Goal: Task Accomplishment & Management: Complete application form

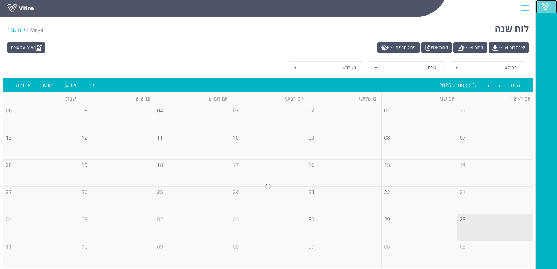
click at [553, 7] on span at bounding box center [545, 6] width 15 height 7
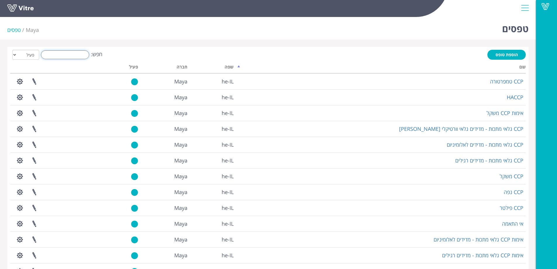
click at [72, 52] on input "חפש:" at bounding box center [65, 54] width 48 height 9
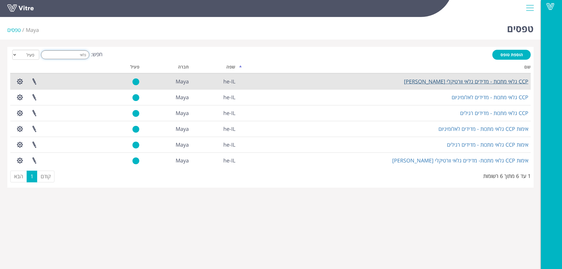
type input "גלאי"
click at [466, 84] on link "CCP גלאי מתכות - מדידים גלאי וורטיקלי [PERSON_NAME]" at bounding box center [466, 81] width 124 height 7
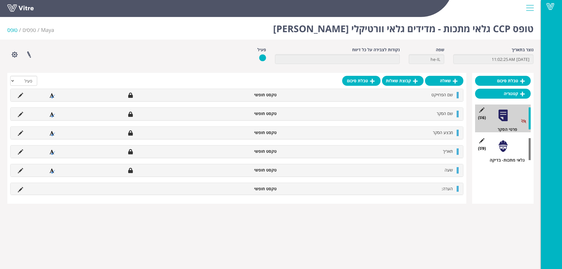
click at [508, 144] on div at bounding box center [502, 146] width 13 height 13
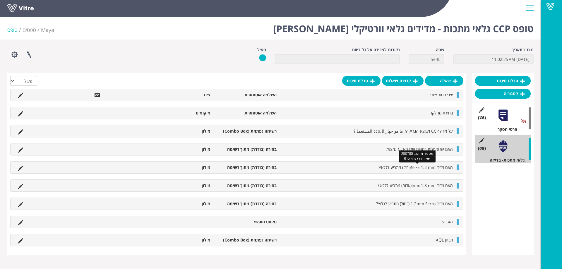
click at [413, 167] on span "האם מדיד N-FE 1.2 mm(ירוק) מתריע לגלאי?" at bounding box center [415, 167] width 74 height 6
click at [19, 168] on icon at bounding box center [20, 168] width 5 height 5
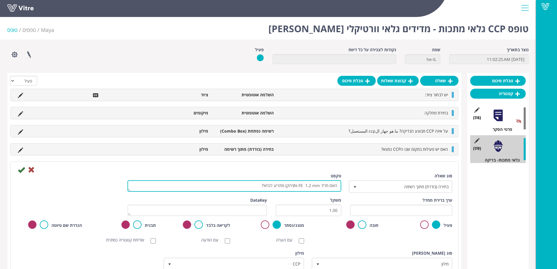
drag, startPoint x: 296, startPoint y: 184, endPoint x: 321, endPoint y: 186, distance: 25.5
click at [321, 186] on textarea "האם מדיד N-FE 1.2 mm(ירוק) מתריע לגלאי?" at bounding box center [235, 185] width 214 height 11
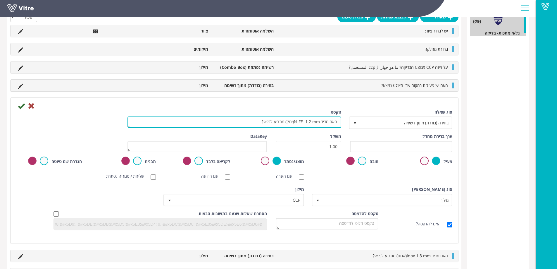
scroll to position [127, 0]
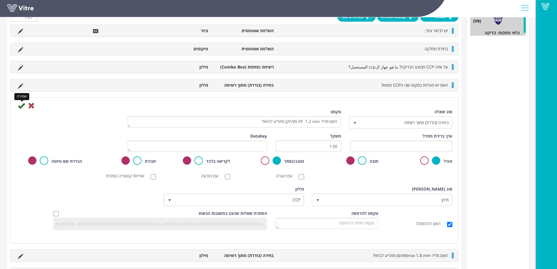
click at [20, 106] on icon at bounding box center [21, 105] width 7 height 7
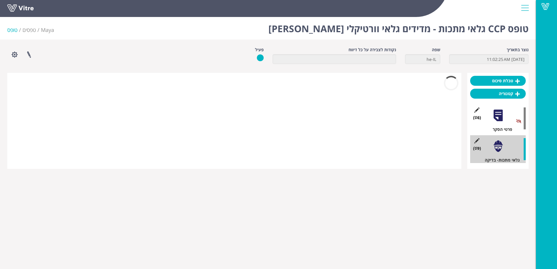
scroll to position [0, 0]
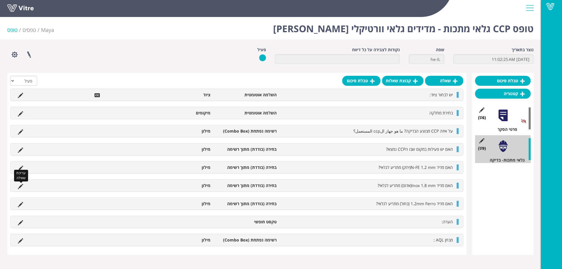
click at [20, 186] on icon at bounding box center [20, 186] width 5 height 5
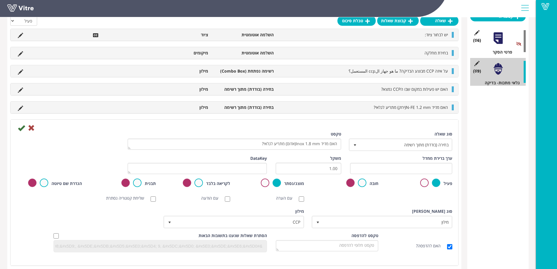
scroll to position [88, 0]
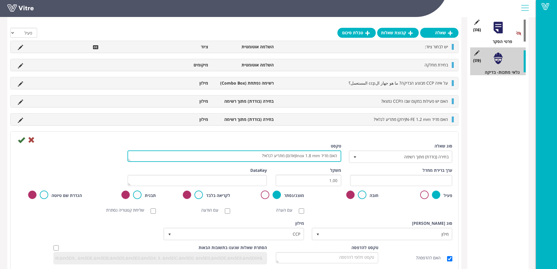
drag, startPoint x: 297, startPoint y: 155, endPoint x: 311, endPoint y: 155, distance: 14.0
click at [311, 155] on textarea "האם מדיד Inox 1.8 mm(אדום) מתריע לגלאי?" at bounding box center [235, 155] width 214 height 11
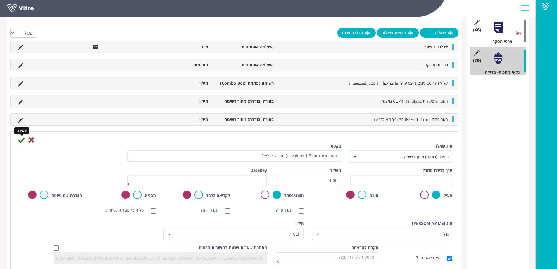
click at [23, 140] on icon at bounding box center [21, 139] width 7 height 7
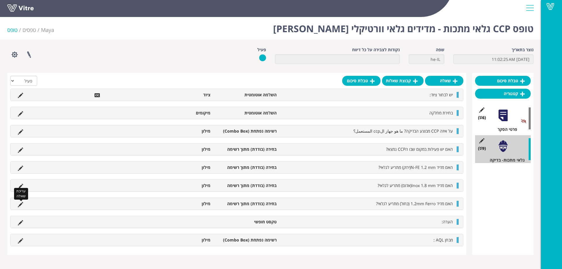
drag, startPoint x: 19, startPoint y: 202, endPoint x: 20, endPoint y: 205, distance: 3.5
click at [19, 202] on icon at bounding box center [20, 204] width 5 height 5
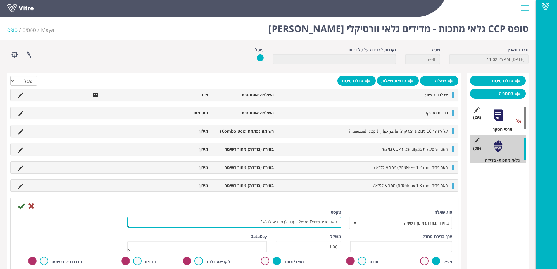
drag, startPoint x: 296, startPoint y: 222, endPoint x: 320, endPoint y: 221, distance: 24.0
click at [320, 221] on textarea "האם מדיד 1.2mm Ferro (כחול) מתריע לגלאי?" at bounding box center [235, 221] width 214 height 11
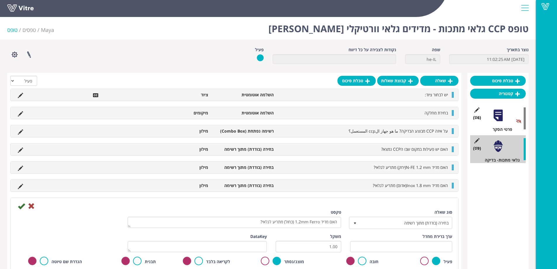
click at [13, 30] on li "טופס" at bounding box center [14, 30] width 15 height 8
click at [33, 28] on link "טפסים" at bounding box center [29, 29] width 13 height 7
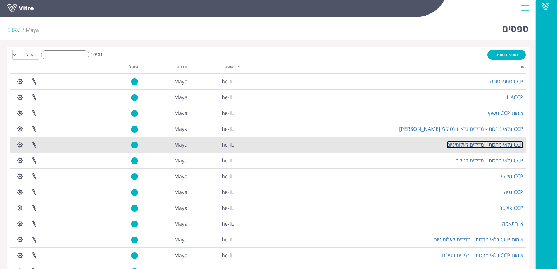
click at [492, 145] on link "CCP גלאי מתכות - מדידים לאלומיניום" at bounding box center [485, 144] width 77 height 7
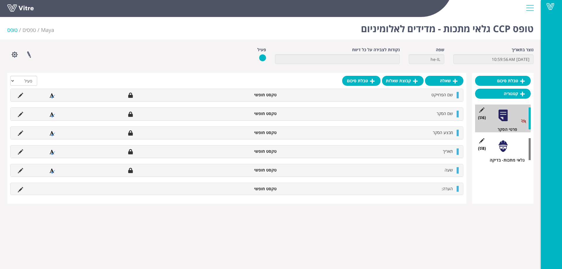
drag, startPoint x: 501, startPoint y: 147, endPoint x: 465, endPoint y: 164, distance: 40.8
click at [501, 147] on div at bounding box center [502, 146] width 13 height 13
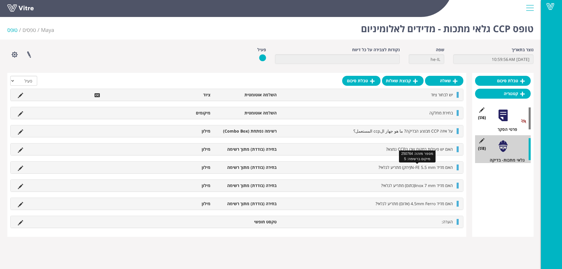
click at [416, 167] on span "האם מדיד N-FE 5.5 mm(ירוק) מתריע לגלאי?" at bounding box center [415, 167] width 74 height 6
click at [20, 167] on icon at bounding box center [20, 168] width 5 height 5
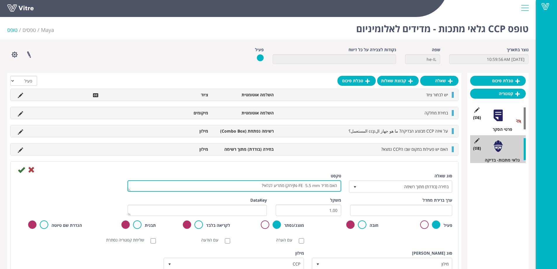
drag, startPoint x: 295, startPoint y: 185, endPoint x: 312, endPoint y: 186, distance: 16.2
click at [312, 186] on textarea "האם מדיד N-FE 5.5 mm(ירוק) מתריע לגלאי?" at bounding box center [235, 185] width 214 height 11
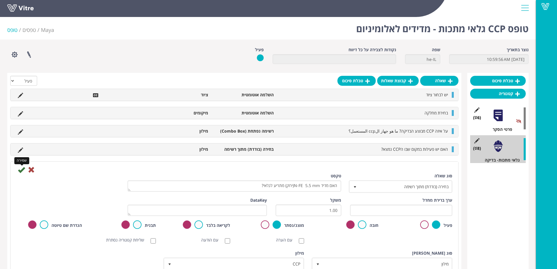
click at [18, 169] on icon at bounding box center [21, 169] width 7 height 7
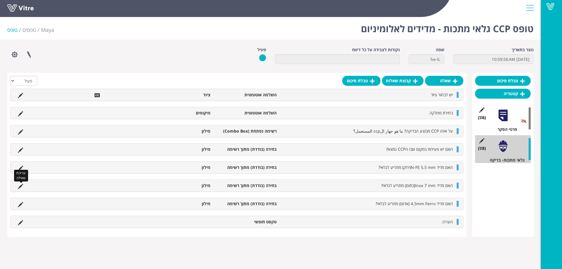
click at [19, 188] on icon at bounding box center [20, 186] width 5 height 5
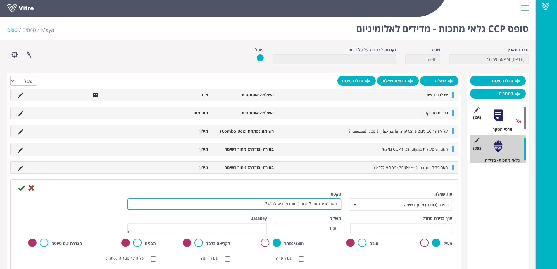
drag, startPoint x: 300, startPoint y: 203, endPoint x: 312, endPoint y: 206, distance: 12.6
click at [312, 206] on textarea "האם מדיד Inox 7 mm(כתום) מתריע לגלאי?" at bounding box center [235, 203] width 214 height 11
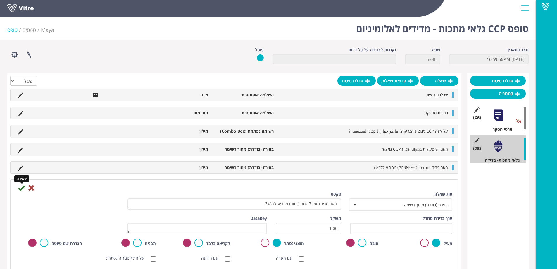
click at [20, 188] on icon at bounding box center [21, 187] width 7 height 7
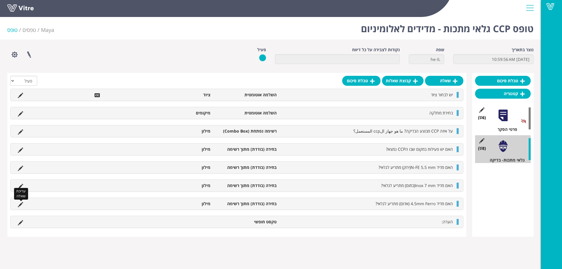
click at [20, 204] on icon at bounding box center [20, 204] width 5 height 5
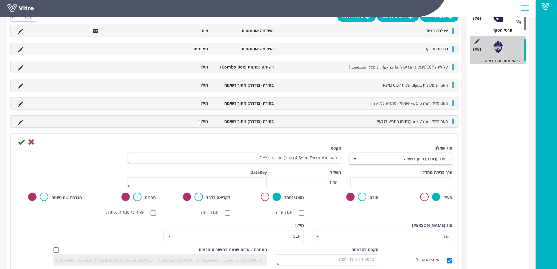
scroll to position [111, 0]
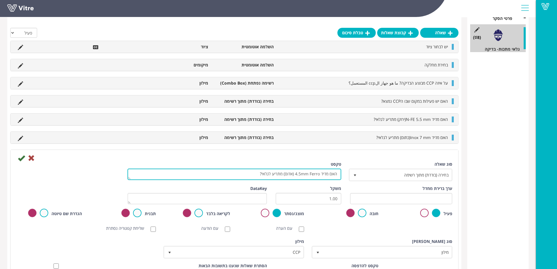
drag, startPoint x: 295, startPoint y: 174, endPoint x: 320, endPoint y: 176, distance: 24.9
click at [320, 176] on textarea "האם מדיד 4.5mm Ferro (אדום) מתריע לגלאי?" at bounding box center [235, 174] width 214 height 11
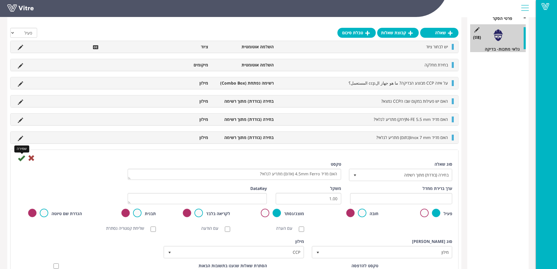
click at [21, 160] on icon at bounding box center [21, 157] width 7 height 7
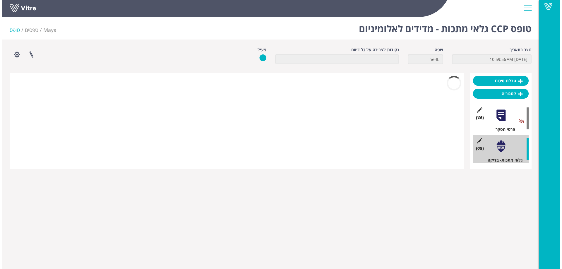
scroll to position [0, 0]
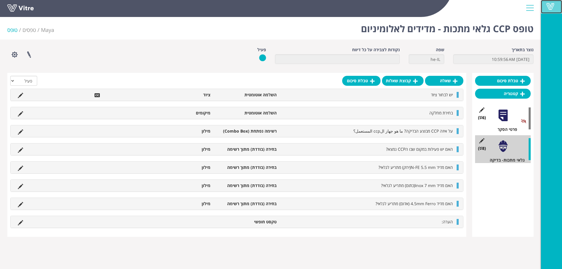
click at [553, 8] on span at bounding box center [550, 6] width 15 height 7
